Goal: Information Seeking & Learning: Understand process/instructions

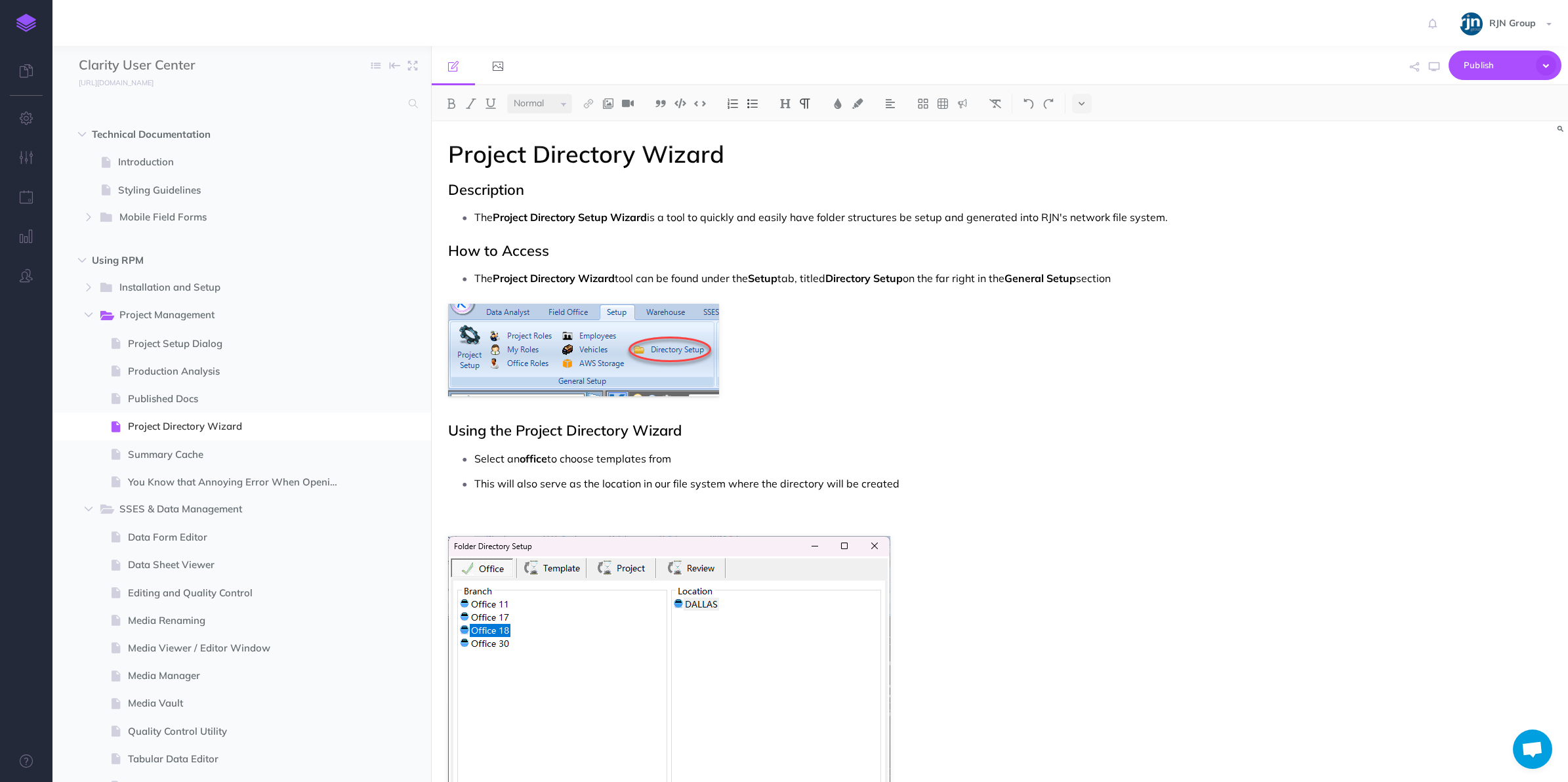
select select "null"
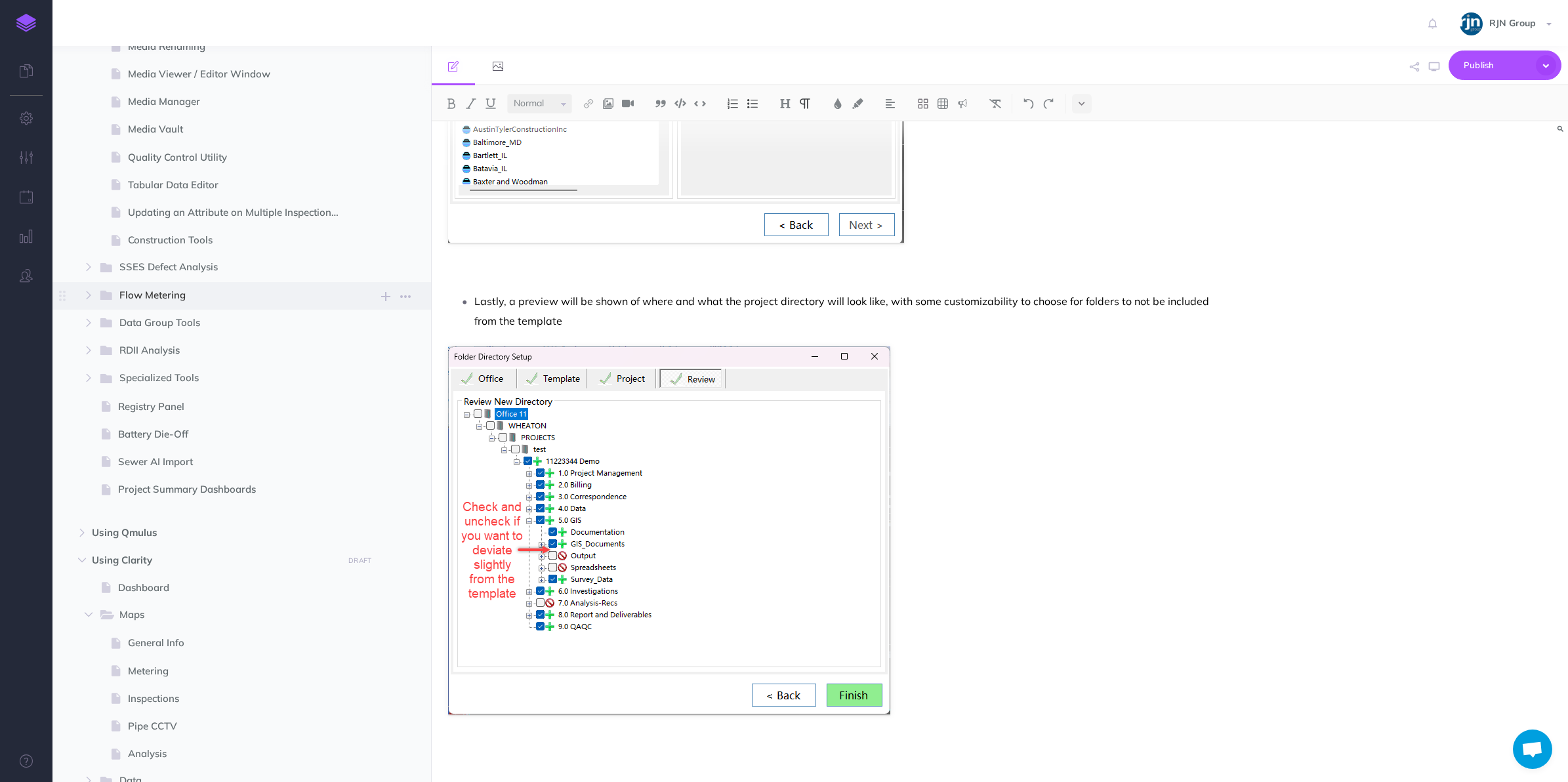
scroll to position [868, 0]
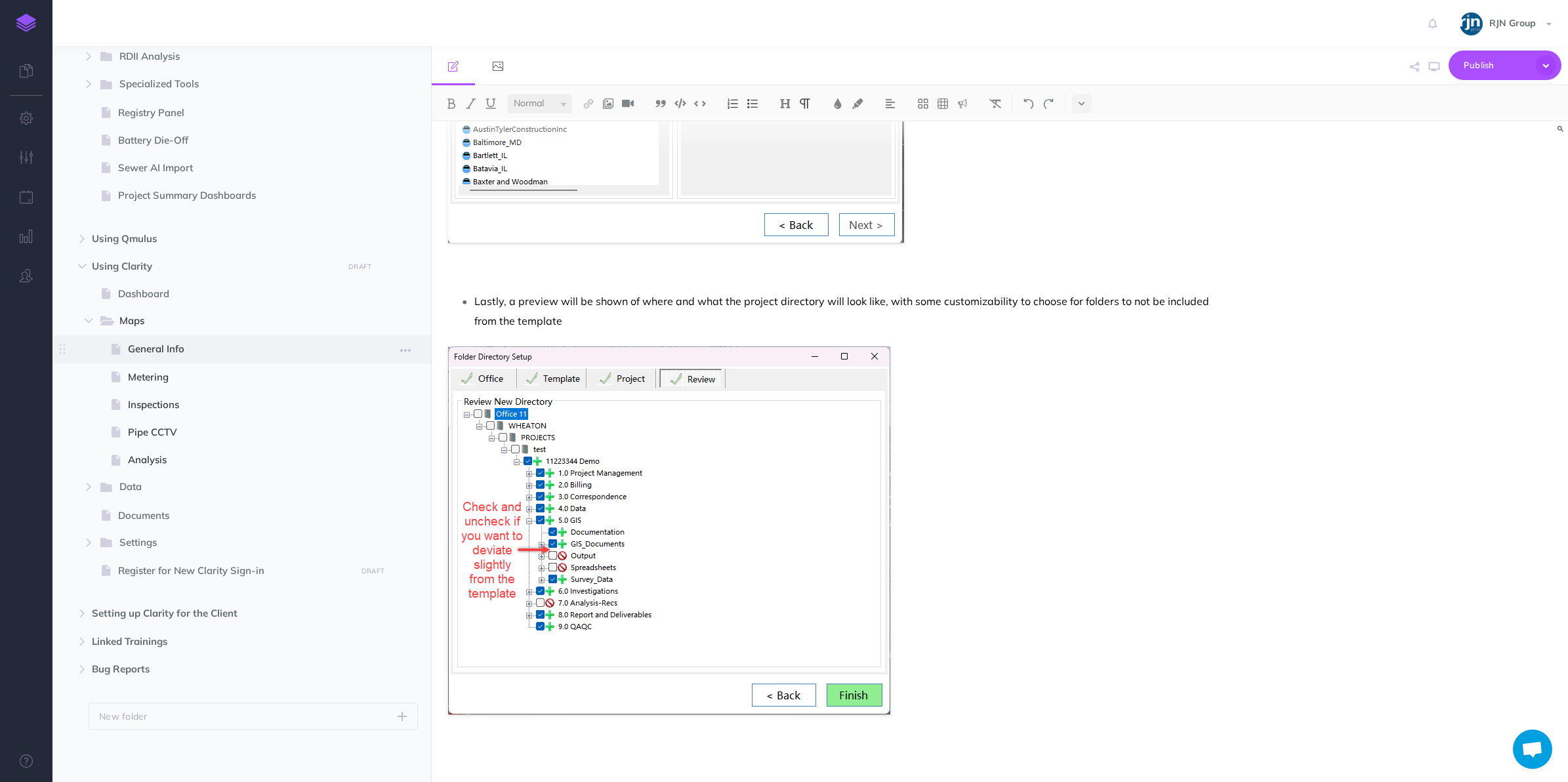
click at [208, 343] on span "General Info" at bounding box center [240, 349] width 225 height 16
select select "null"
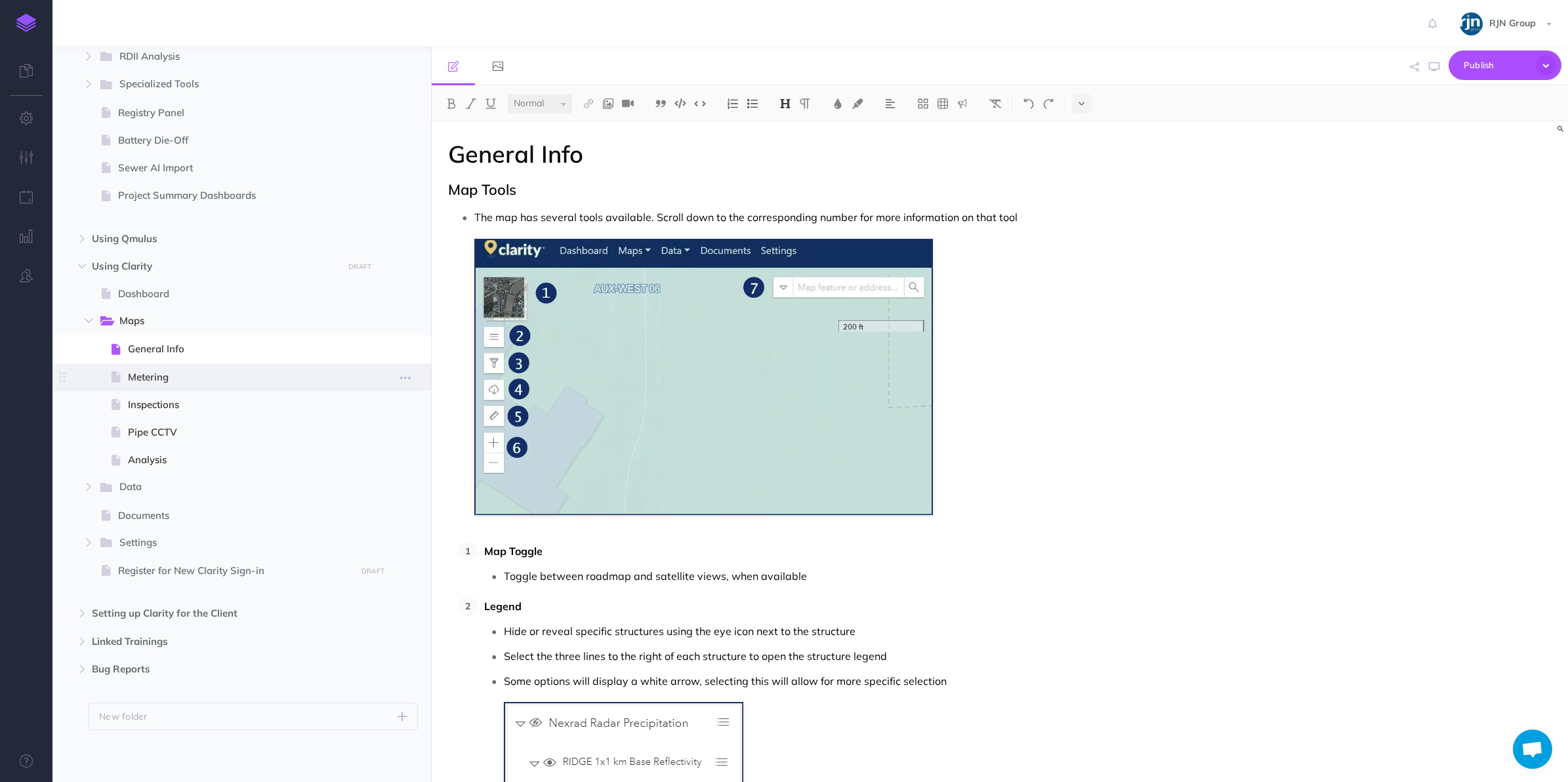
click at [195, 363] on span at bounding box center [242, 377] width 379 height 28
select select "null"
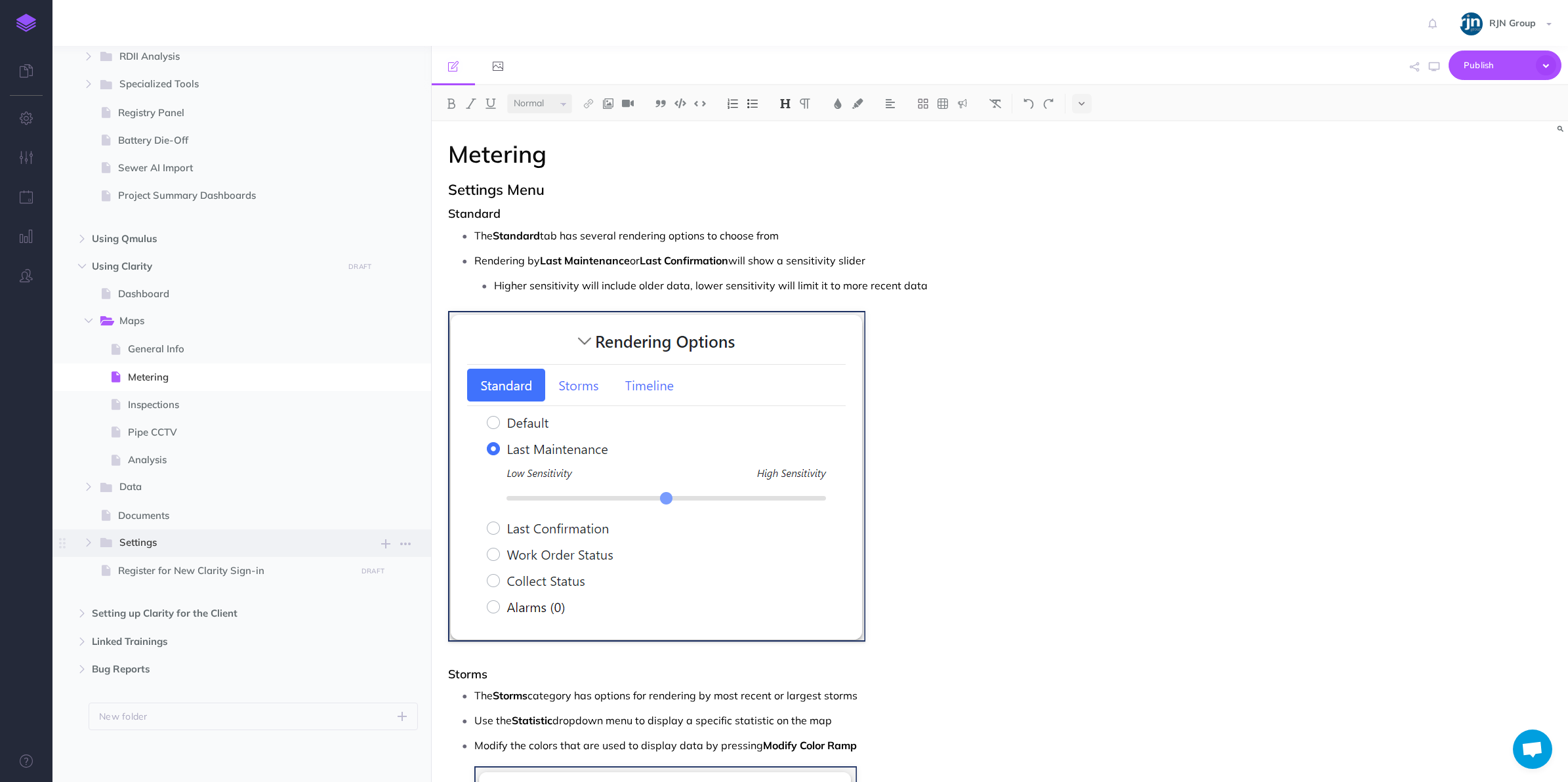
click at [158, 541] on span "Settings" at bounding box center [226, 543] width 213 height 17
select select "null"
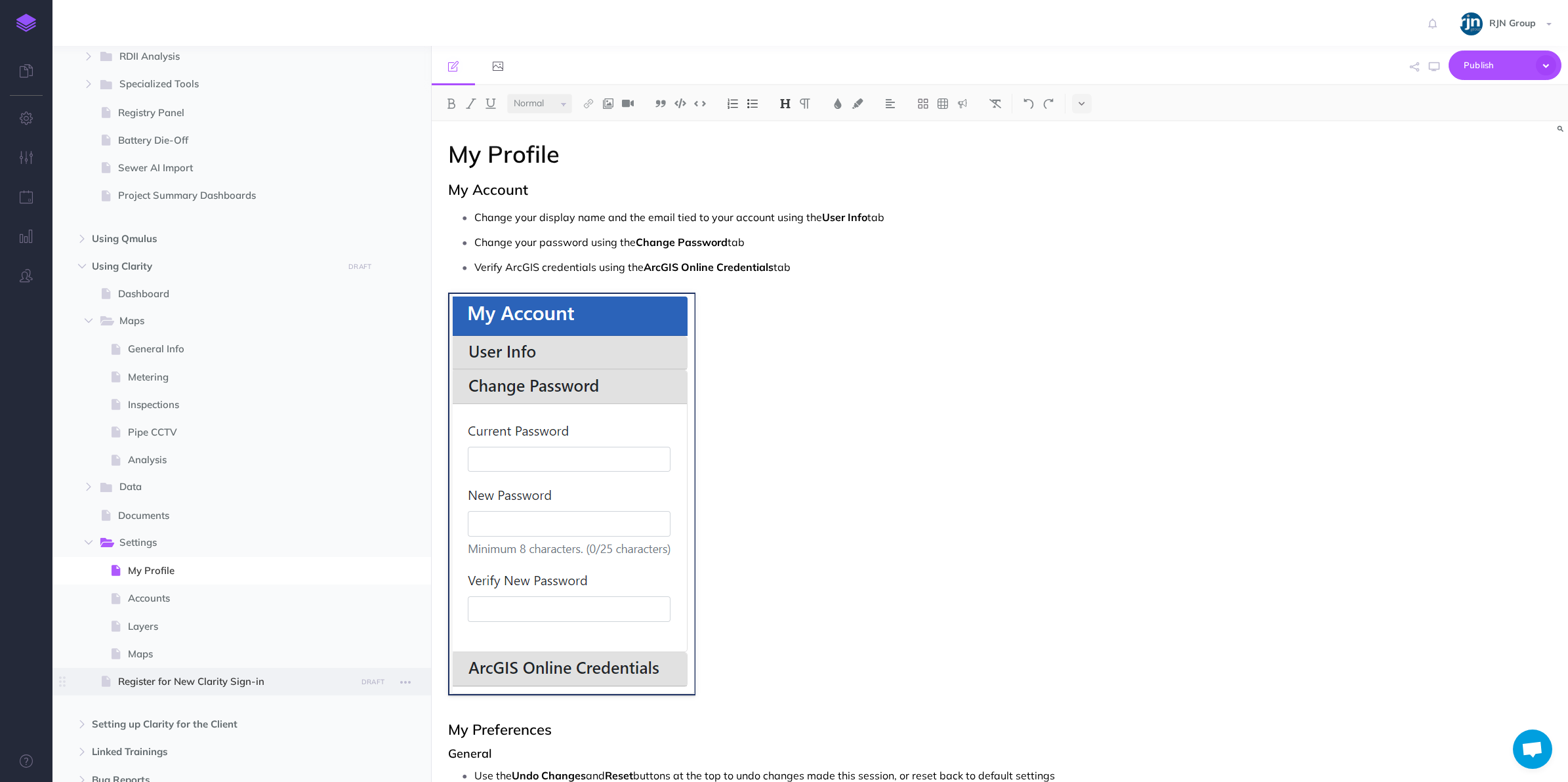
click at [195, 677] on span "Register for New Clarity Sign-in" at bounding box center [235, 682] width 234 height 16
select select "null"
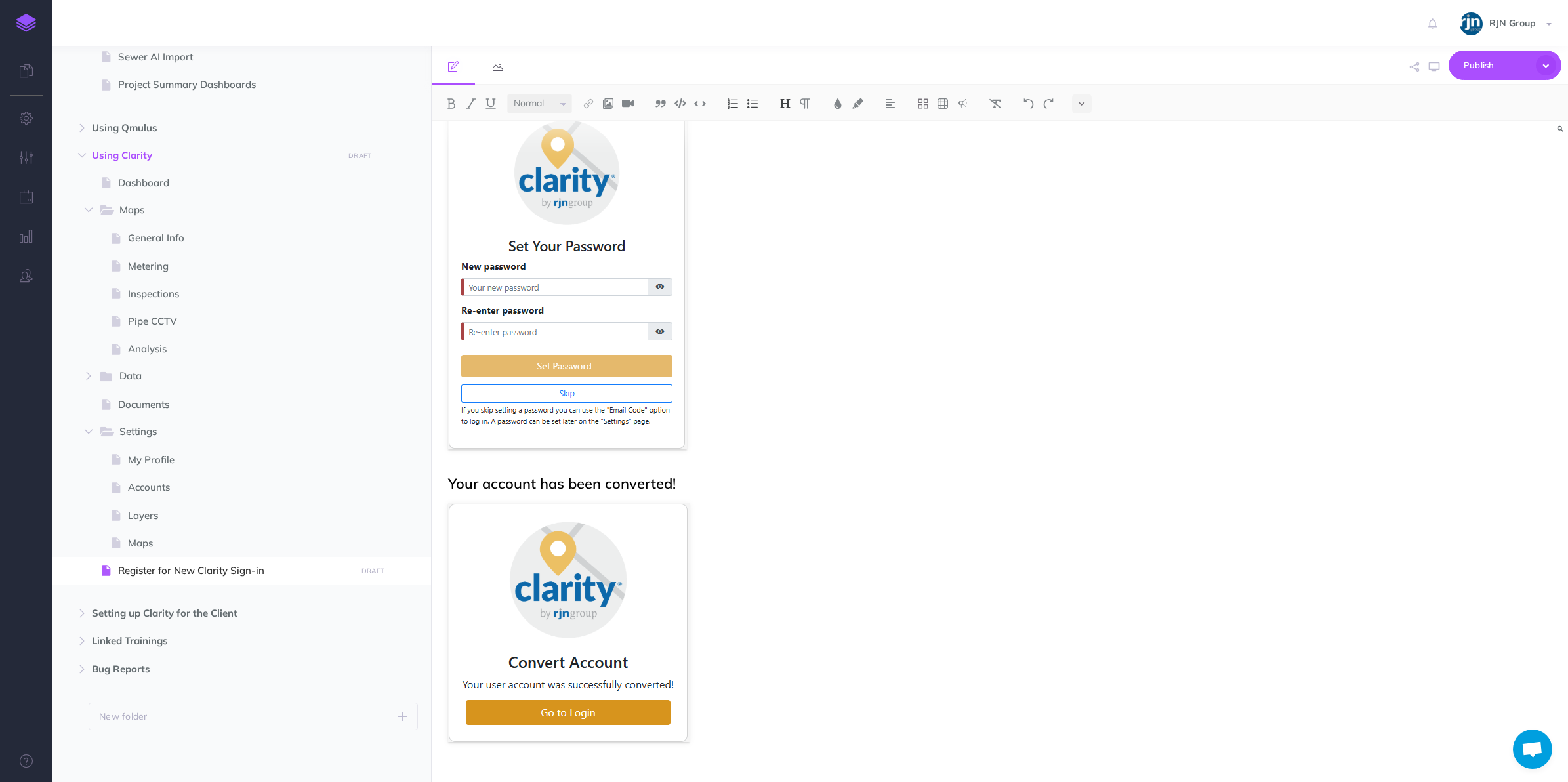
scroll to position [2276, 0]
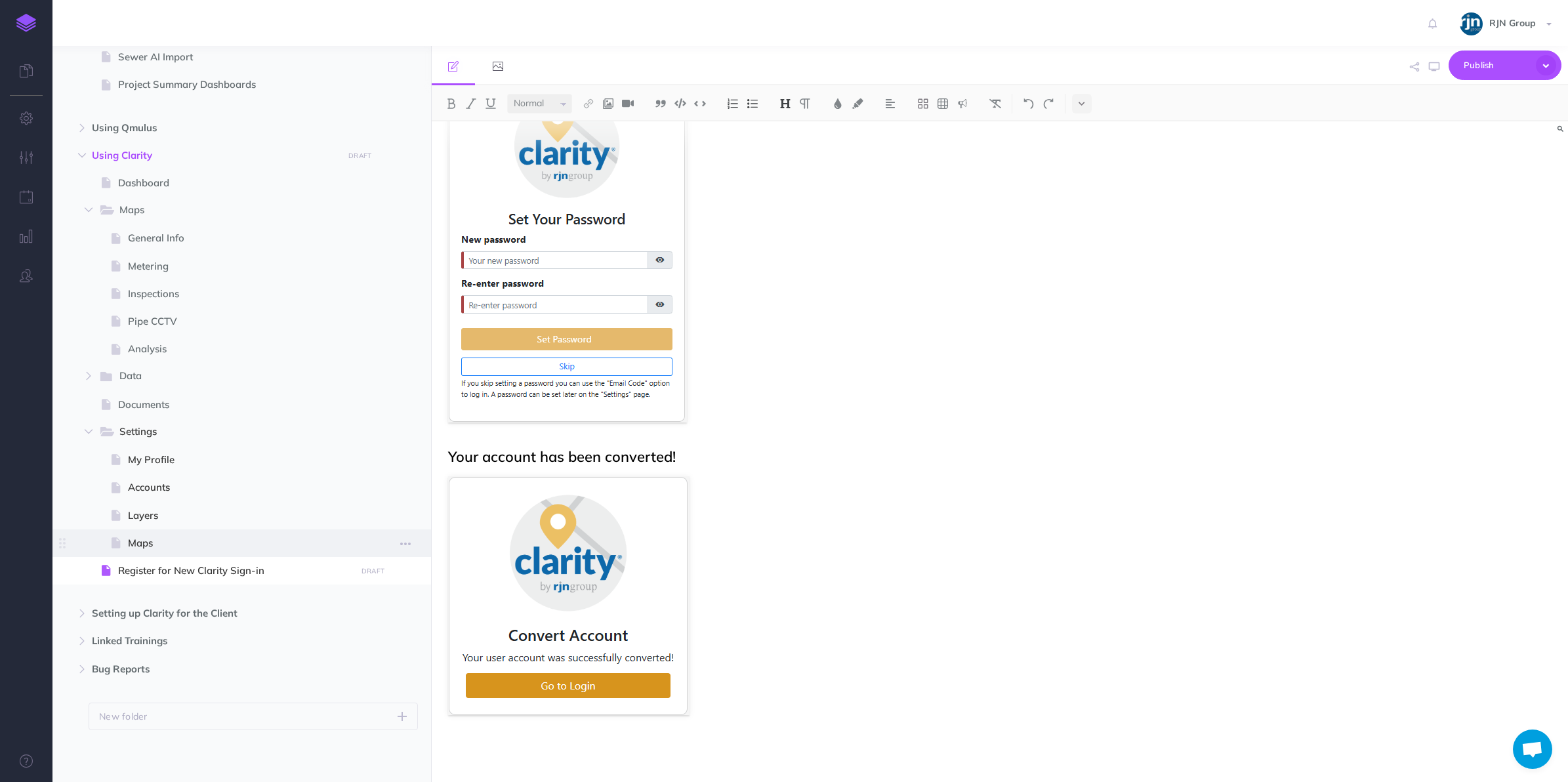
click at [223, 549] on span "Maps" at bounding box center [240, 543] width 225 height 16
select select "null"
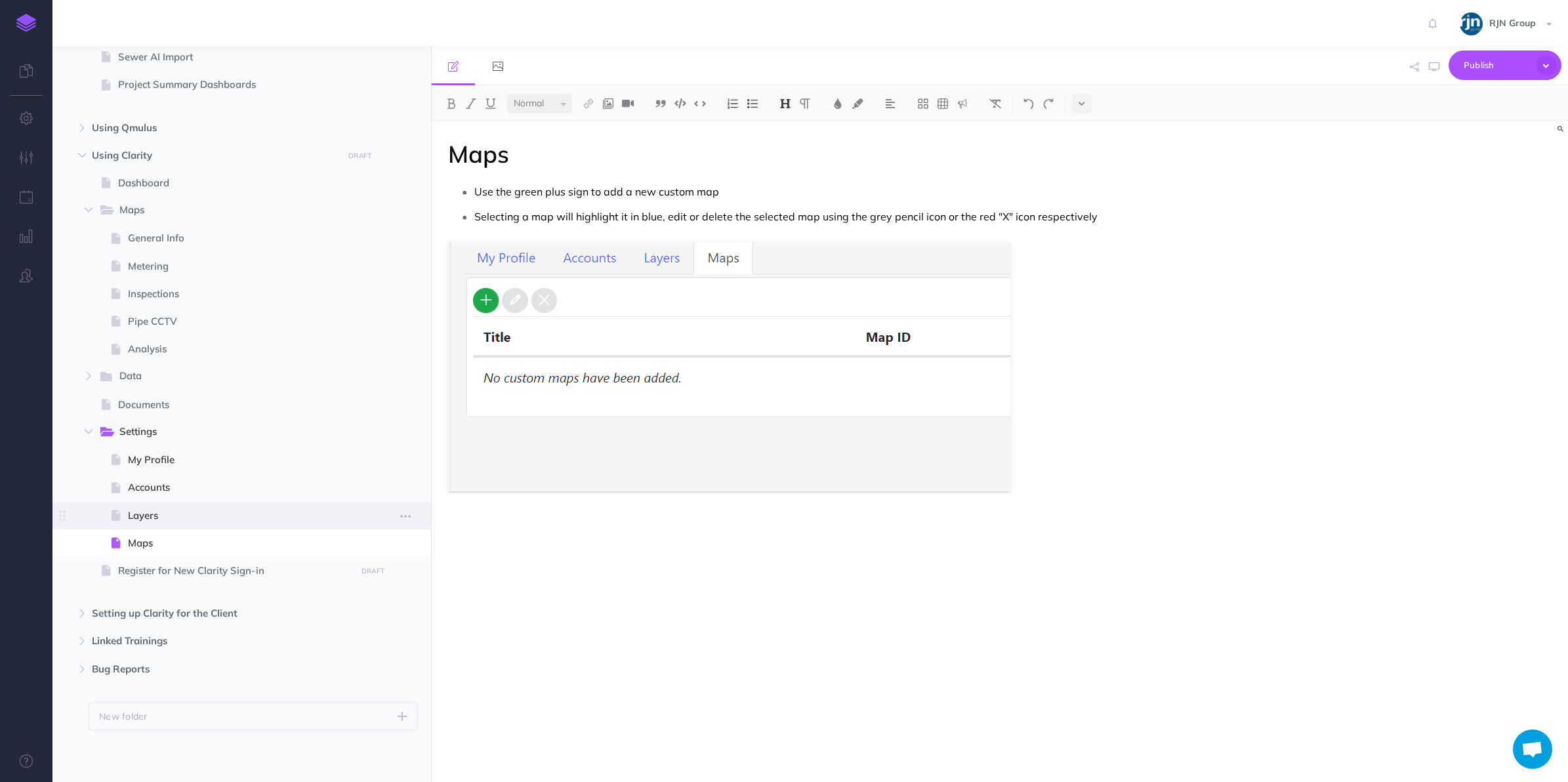
click at [211, 517] on span "Layers" at bounding box center [240, 515] width 225 height 16
select select "null"
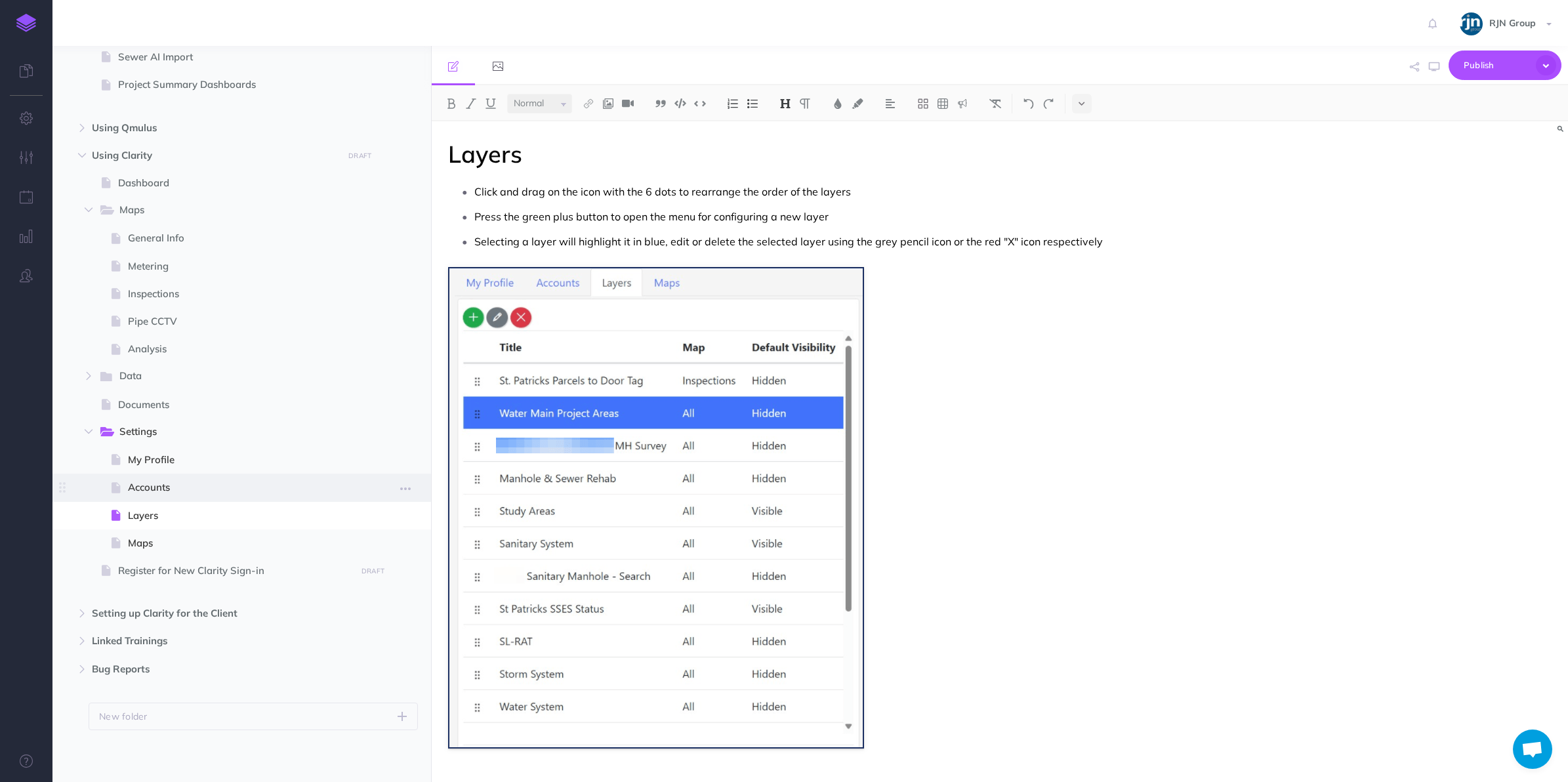
click at [205, 480] on span "Accounts" at bounding box center [240, 488] width 225 height 16
select select "null"
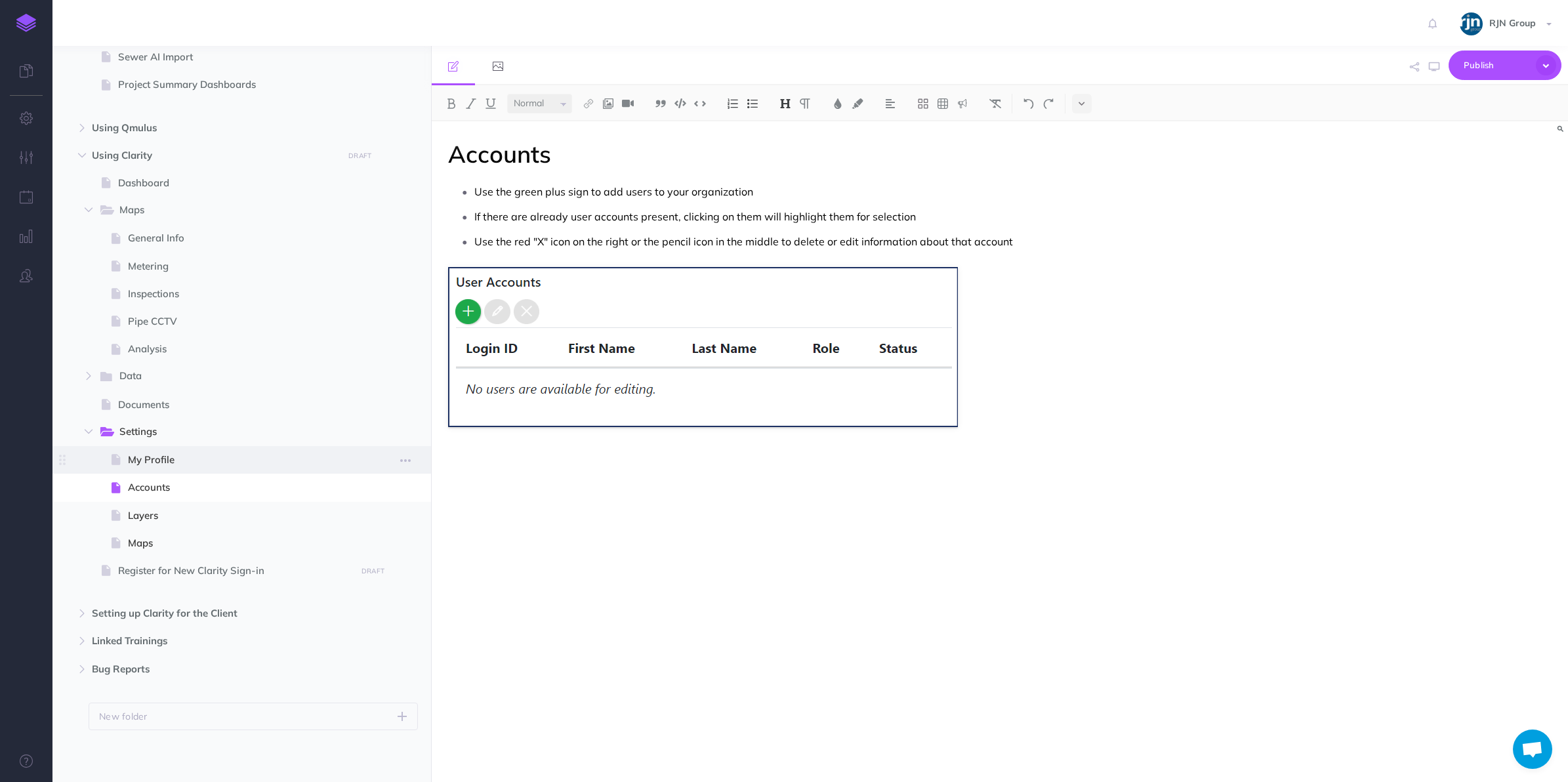
click at [210, 456] on span "My Profile" at bounding box center [240, 460] width 225 height 16
select select "null"
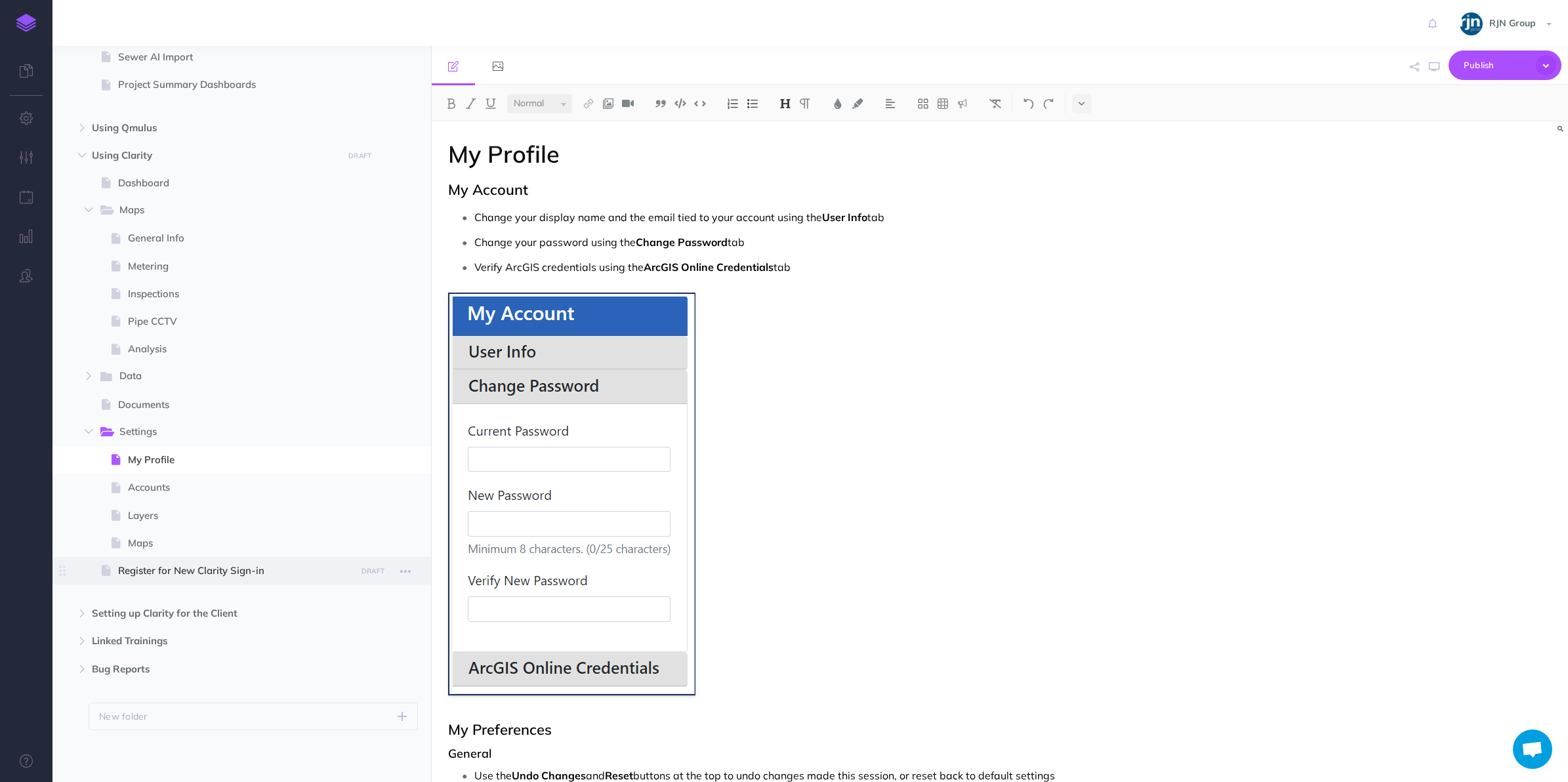
click at [178, 559] on span at bounding box center [242, 571] width 379 height 28
select select "null"
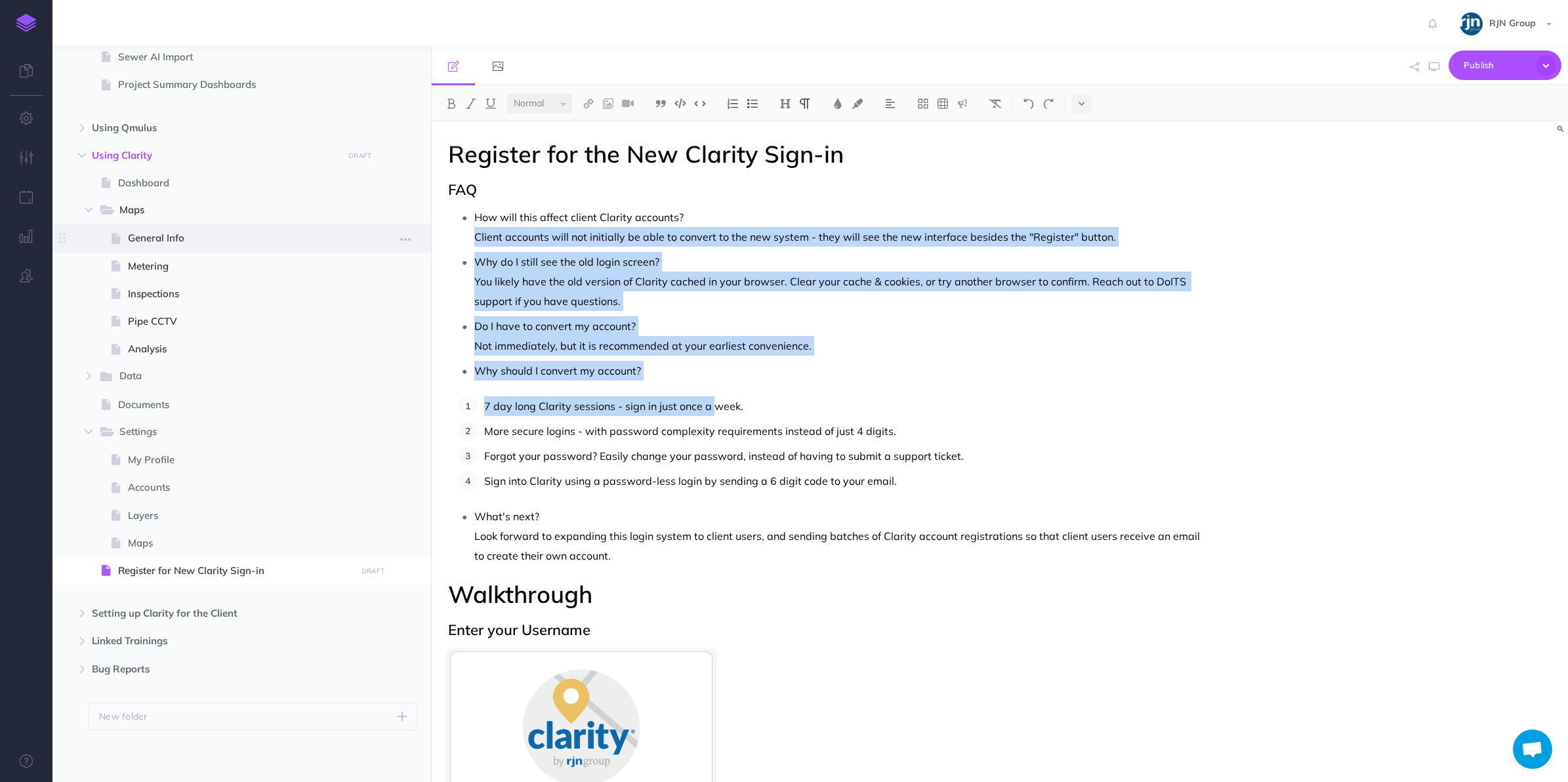
drag, startPoint x: 716, startPoint y: 385, endPoint x: 420, endPoint y: 225, distance: 336.5
click at [420, 225] on div "Clarity User Center Collapse all Expand all Expand to root folders [URL][DOMAIN…" at bounding box center [810, 414] width 1515 height 737
click at [478, 222] on p "How will this affect client Clarity accounts?" at bounding box center [842, 218] width 736 height 20
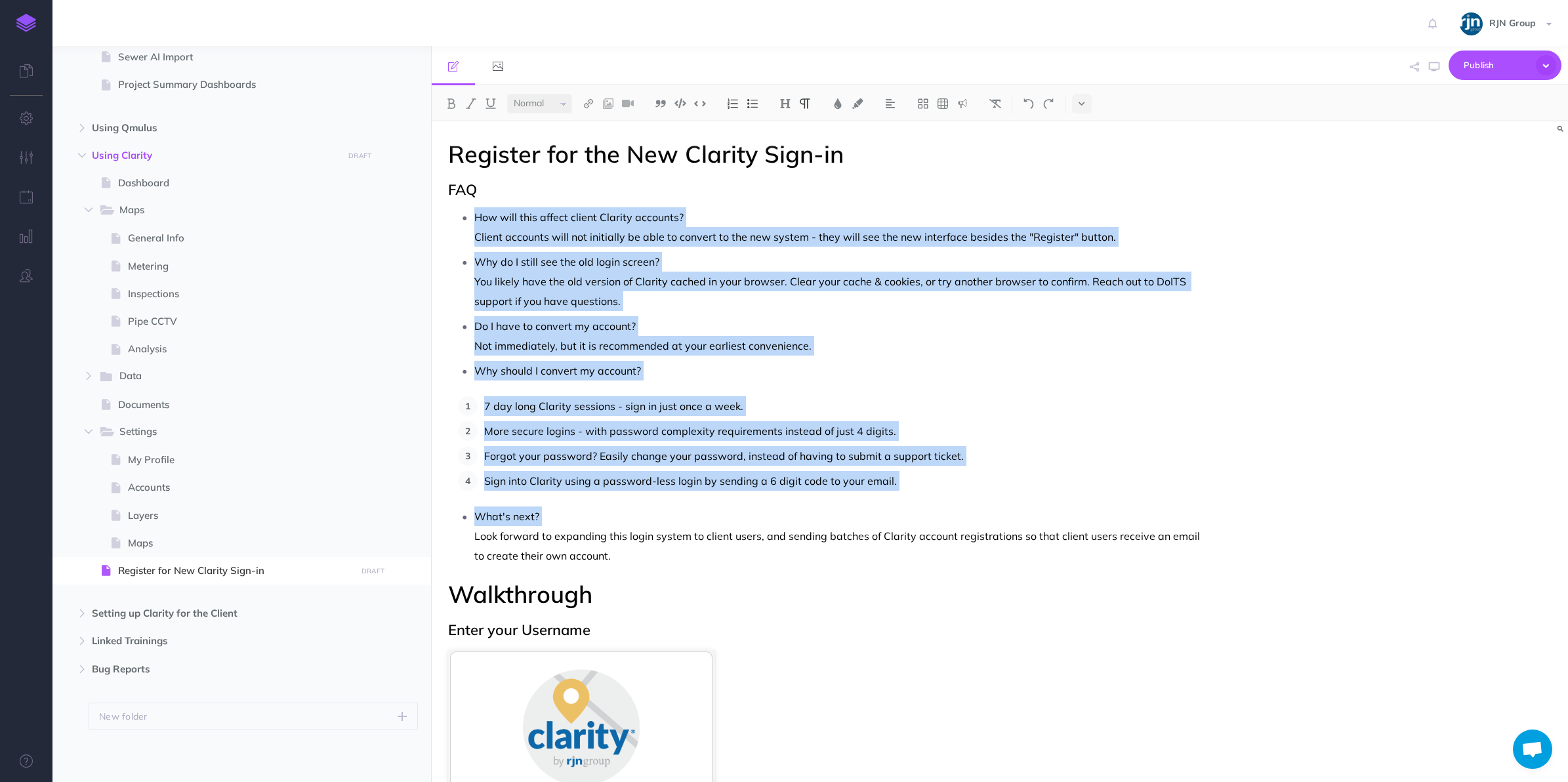
drag, startPoint x: 478, startPoint y: 222, endPoint x: 828, endPoint y: 530, distance: 466.2
click at [828, 530] on p "Look forward to expanding this login system to client users, and sending batche…" at bounding box center [842, 545] width 736 height 39
